Goal: Task Accomplishment & Management: Use online tool/utility

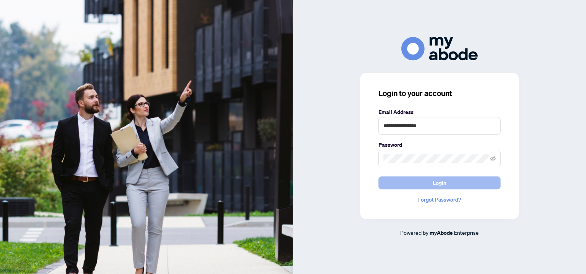
click at [433, 186] on button "Login" at bounding box center [439, 183] width 122 height 13
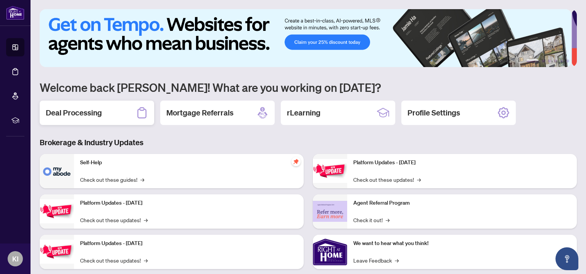
click at [105, 113] on div "Deal Processing" at bounding box center [97, 113] width 114 height 24
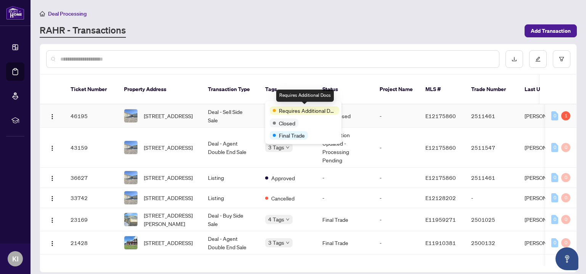
click at [279, 108] on span "Requires Additional Docs" at bounding box center [307, 110] width 57 height 8
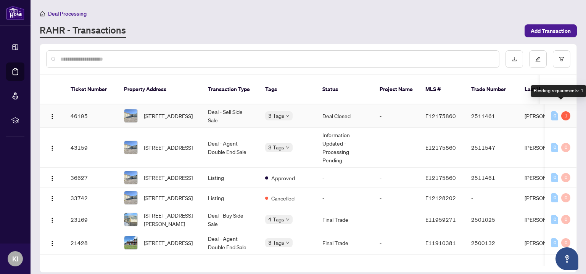
click at [561, 111] on div "1" at bounding box center [565, 115] width 9 height 9
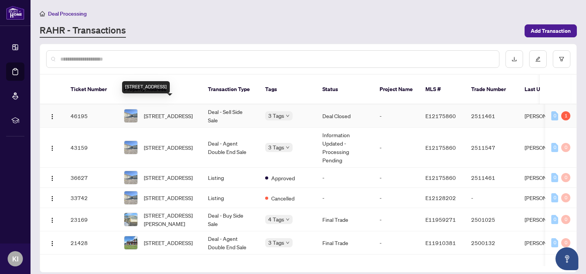
click at [163, 112] on span "[STREET_ADDRESS]" at bounding box center [168, 116] width 49 height 8
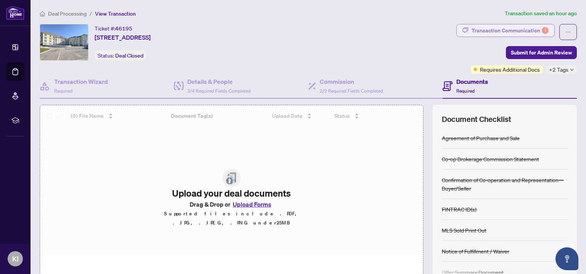
click at [520, 32] on div "Transaction Communication 1" at bounding box center [509, 30] width 77 height 12
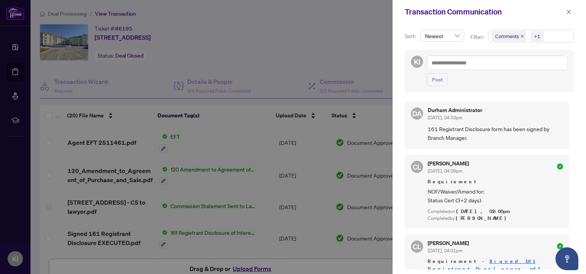
drag, startPoint x: 568, startPoint y: 8, endPoint x: 561, endPoint y: 13, distance: 8.9
click at [568, 9] on span "button" at bounding box center [568, 12] width 5 height 12
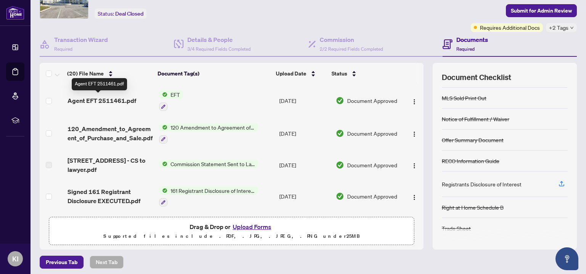
click at [101, 100] on span "Agent EFT 2511461.pdf" at bounding box center [102, 100] width 69 height 9
